Goal: Task Accomplishment & Management: Use online tool/utility

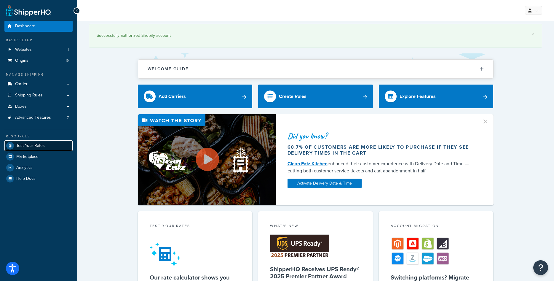
click at [49, 144] on link "Test Your Rates" at bounding box center [38, 145] width 68 height 11
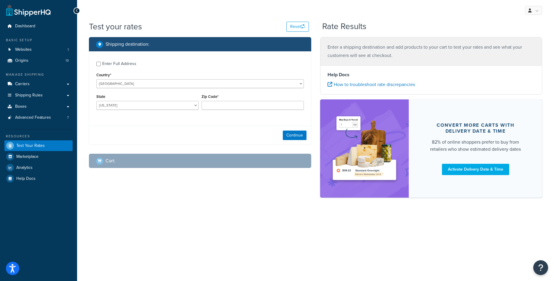
click at [109, 62] on div "Enter Full Address" at bounding box center [119, 64] width 34 height 8
click at [101, 62] on input "Enter Full Address" at bounding box center [98, 64] width 4 height 4
checkbox input "true"
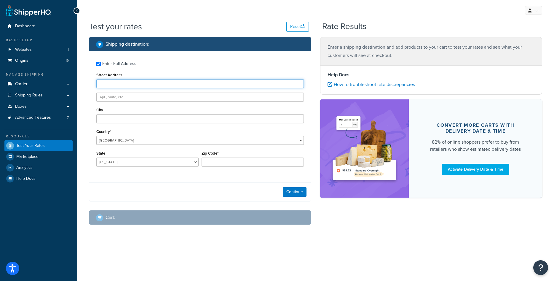
click at [111, 83] on input "Street Address" at bounding box center [199, 83] width 207 height 9
type input "[STREET_ADDRESS]"
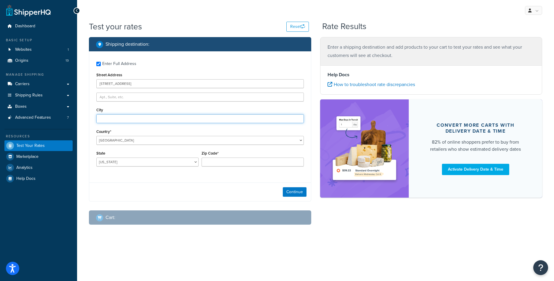
type input "[GEOGRAPHIC_DATA]"
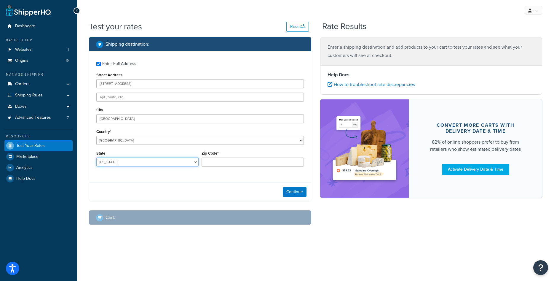
select select "MI"
type input "48187"
click at [294, 189] on button "Continue" at bounding box center [295, 191] width 24 height 9
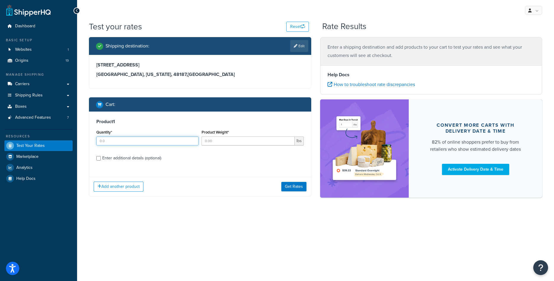
click at [140, 140] on input "Quantity*" at bounding box center [147, 140] width 102 height 9
type input "1"
click at [218, 143] on input "Product Weight*" at bounding box center [248, 140] width 93 height 9
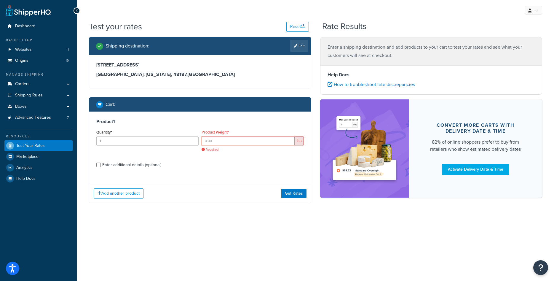
click at [244, 144] on input "Product Weight*" at bounding box center [248, 140] width 93 height 9
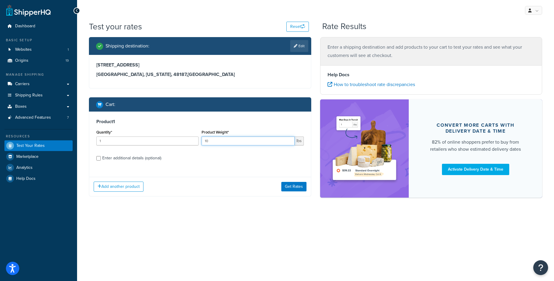
type input "10"
click at [111, 159] on div "Enter additional details (optional)" at bounding box center [131, 158] width 59 height 8
click at [101, 159] on input "Enter additional details (optional)" at bounding box center [98, 158] width 4 height 4
checkbox input "true"
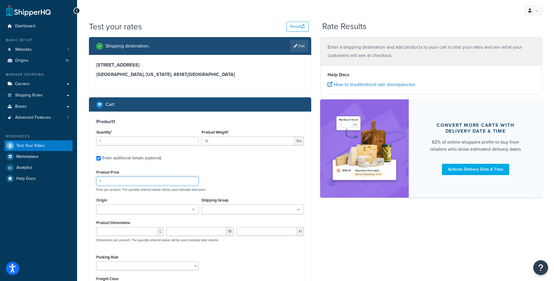
click at [112, 183] on input "1" at bounding box center [147, 180] width 102 height 9
type input "900"
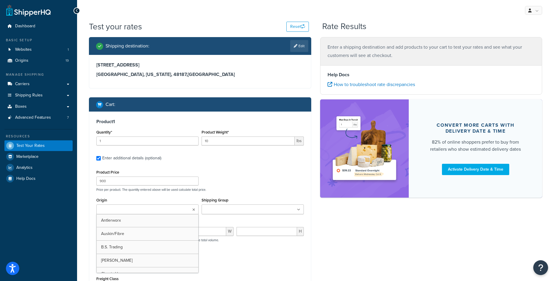
click at [111, 210] on input "Origin" at bounding box center [124, 209] width 52 height 7
type input "[PERSON_NAME]"
click at [240, 195] on div "Product Price 900 Price per product. The quantity entered above will be used ca…" at bounding box center [199, 230] width 207 height 125
click at [123, 231] on input "number" at bounding box center [126, 232] width 61 height 9
type input "17"
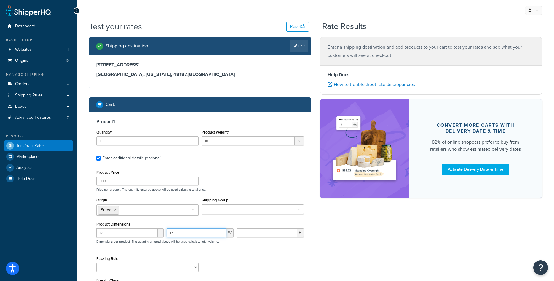
type input "17"
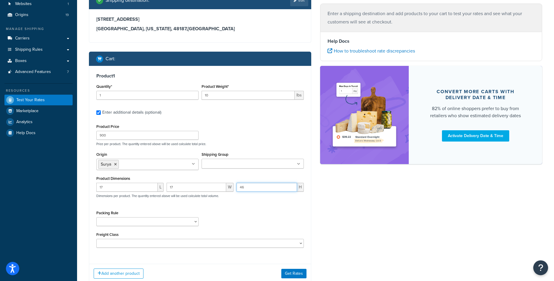
scroll to position [87, 0]
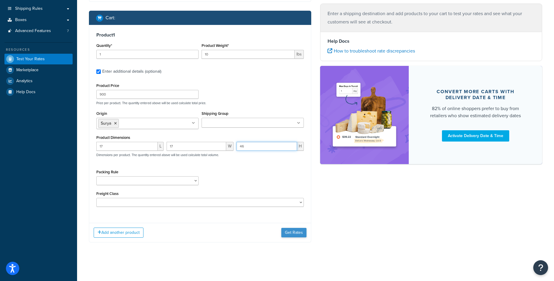
type input "46"
click at [287, 235] on button "Get Rates" at bounding box center [293, 232] width 25 height 9
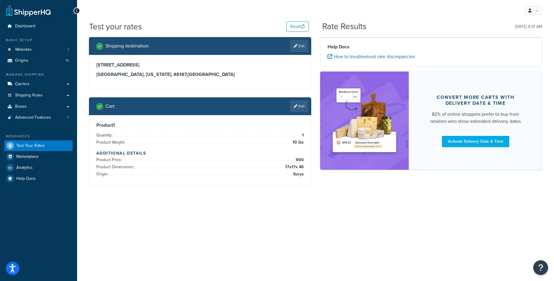
scroll to position [0, 0]
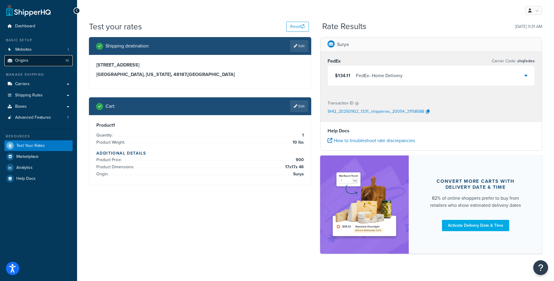
click at [36, 61] on link "Origins 19" at bounding box center [38, 60] width 68 height 11
click at [306, 106] on link "Edit" at bounding box center [299, 106] width 18 height 12
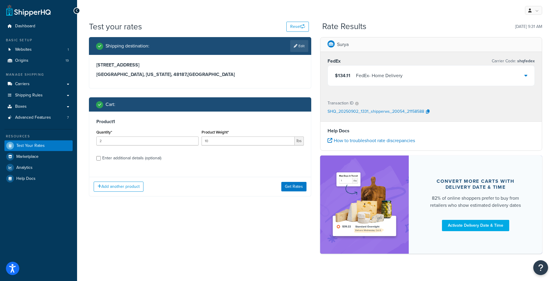
type input "2"
click at [192, 139] on input "2" at bounding box center [147, 140] width 102 height 9
click at [159, 160] on div "Enter additional details (optional)" at bounding box center [131, 158] width 59 height 8
click at [101, 160] on input "Enter additional details (optional)" at bounding box center [98, 158] width 4 height 4
checkbox input "true"
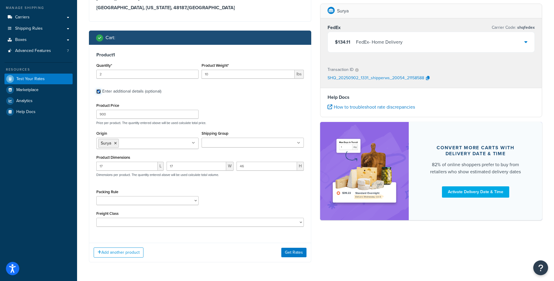
scroll to position [67, 0]
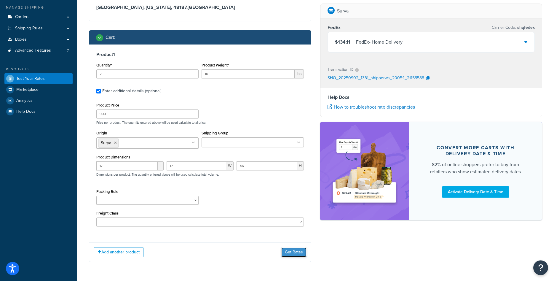
click at [293, 252] on button "Get Rates" at bounding box center [293, 251] width 25 height 9
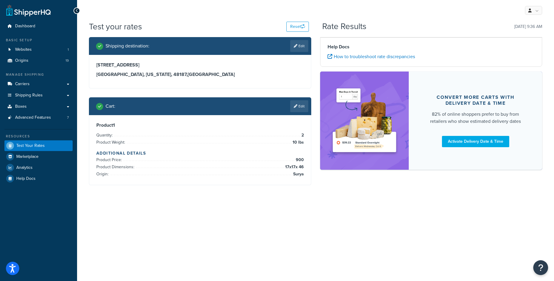
scroll to position [0, 0]
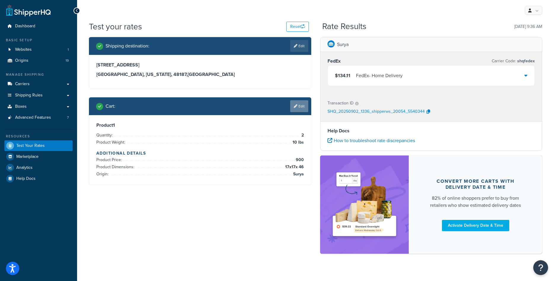
click at [298, 104] on link "Edit" at bounding box center [299, 106] width 18 height 12
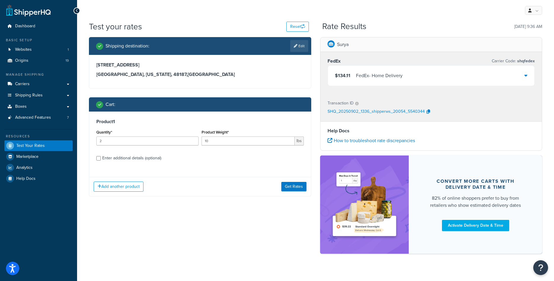
click at [523, 73] on div "$134.11 FedEx - Home Delivery" at bounding box center [431, 75] width 207 height 20
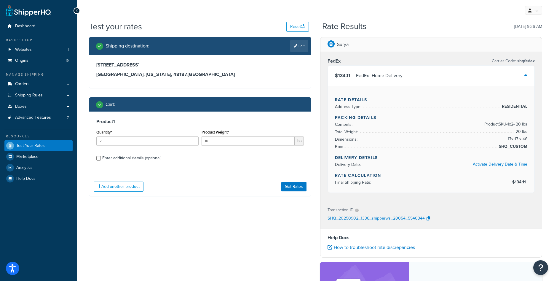
click at [523, 73] on div "$134.11 FedEx - Home Delivery" at bounding box center [431, 75] width 207 height 20
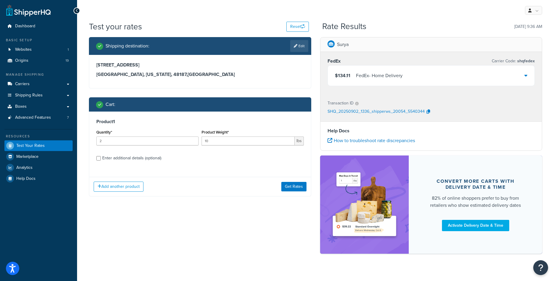
click at [140, 156] on div "Enter additional details (optional)" at bounding box center [131, 158] width 59 height 8
click at [101, 156] on input "Enter additional details (optional)" at bounding box center [98, 158] width 4 height 4
checkbox input "true"
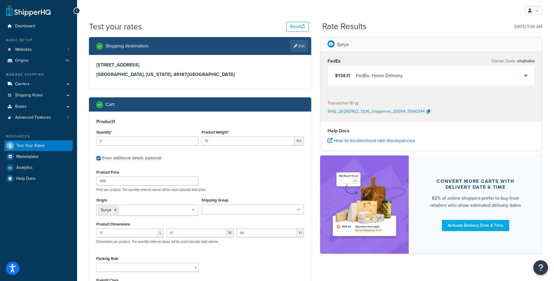
type input "3"
click at [194, 140] on input "3" at bounding box center [147, 140] width 102 height 9
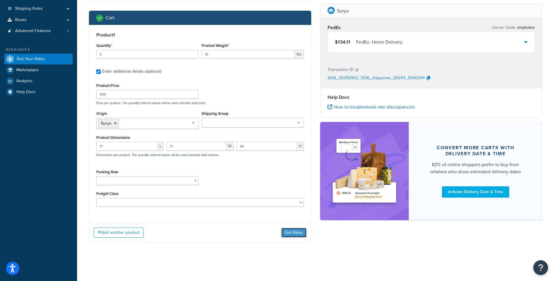
click at [289, 235] on button "Get Rates" at bounding box center [293, 232] width 25 height 9
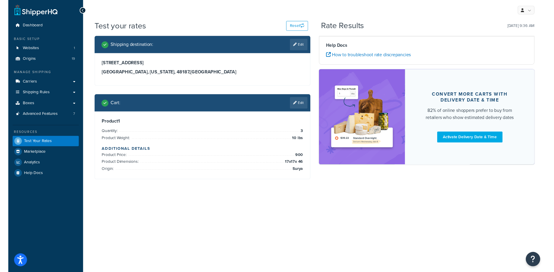
scroll to position [0, 0]
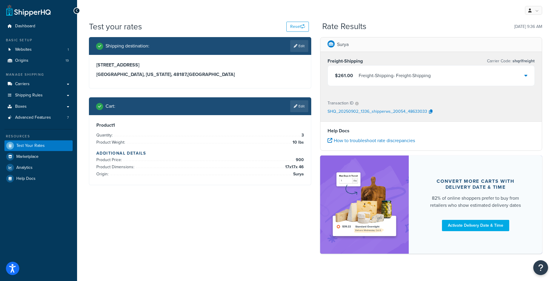
click at [528, 75] on div "$261.00 Freight-Shipping - Freight-Shipping" at bounding box center [431, 75] width 207 height 20
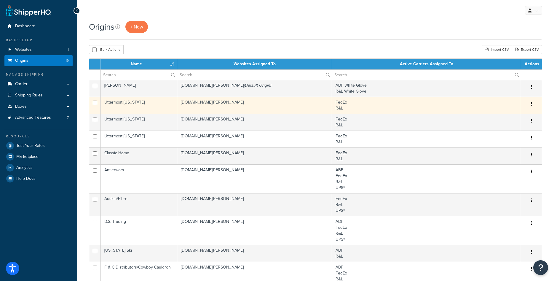
scroll to position [146, 0]
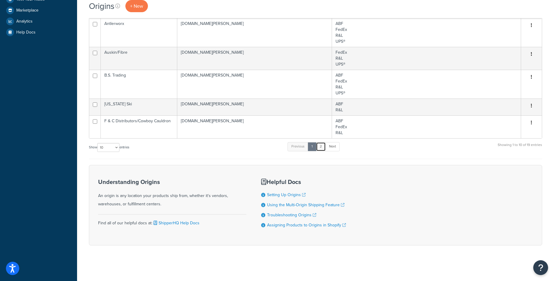
click at [323, 148] on link "2" at bounding box center [321, 146] width 10 height 9
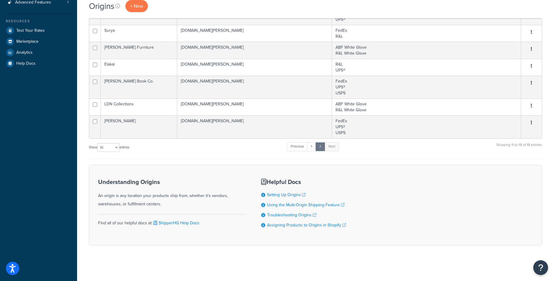
scroll to position [115, 0]
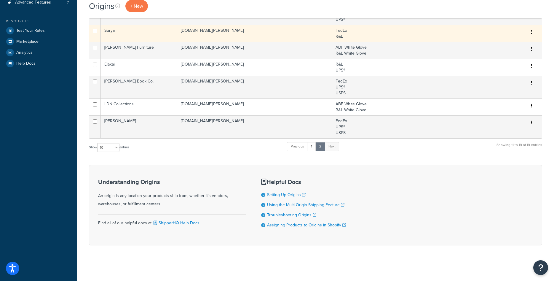
click at [154, 37] on td "Surya" at bounding box center [139, 33] width 76 height 17
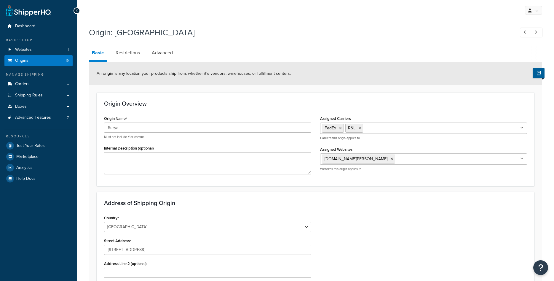
select select "10"
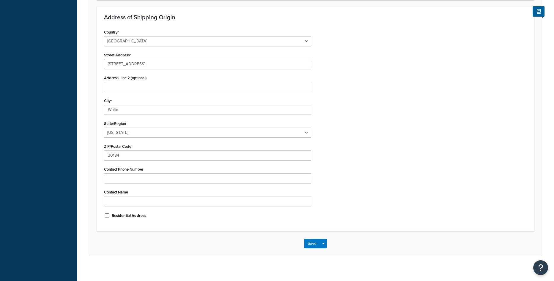
scroll to position [190, 0]
